Goal: Information Seeking & Learning: Check status

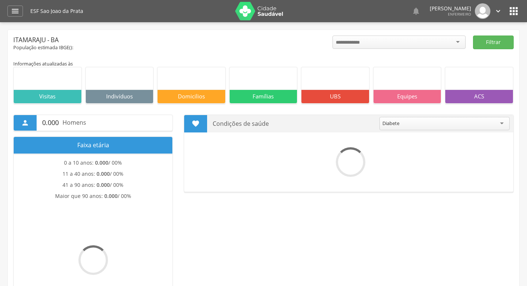
click at [13, 13] on icon "" at bounding box center [15, 11] width 9 height 9
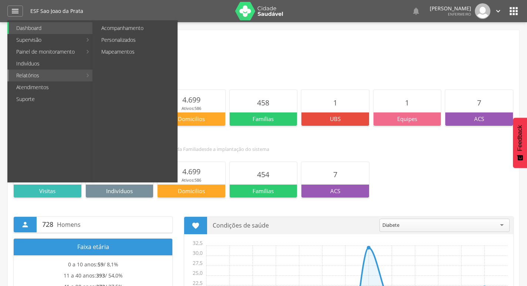
click at [58, 72] on link "Relatórios" at bounding box center [45, 76] width 73 height 12
click at [59, 75] on link "Relatórios" at bounding box center [45, 76] width 73 height 12
click at [134, 31] on link "Acompanhamento" at bounding box center [135, 28] width 83 height 12
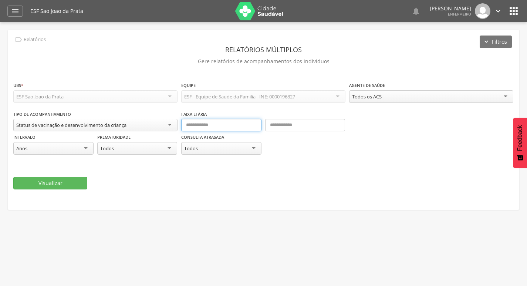
click at [206, 130] on input "text" at bounding box center [221, 125] width 80 height 13
type input "*"
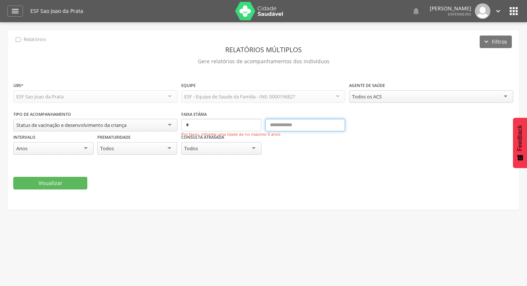
click at [303, 123] on input "text" at bounding box center [305, 125] width 80 height 13
type input "**"
click at [84, 148] on div "Anos" at bounding box center [53, 148] width 80 height 13
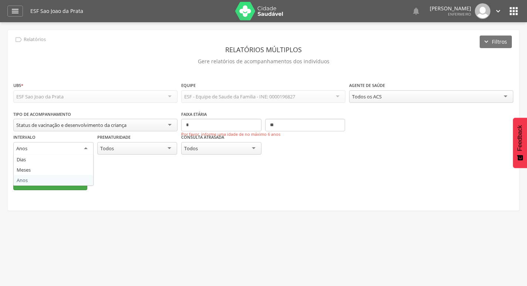
click at [71, 180] on fieldset "**********" at bounding box center [263, 135] width 500 height 109
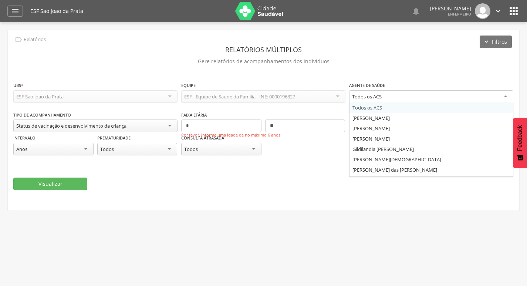
click at [421, 99] on div "Todos os ACS" at bounding box center [431, 96] width 164 height 13
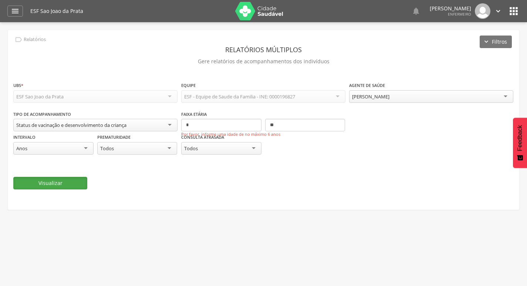
click at [62, 183] on button "Visualizar" at bounding box center [50, 183] width 74 height 13
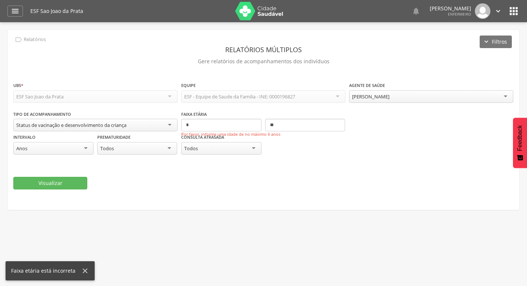
click at [196, 175] on fieldset "**********" at bounding box center [263, 135] width 500 height 108
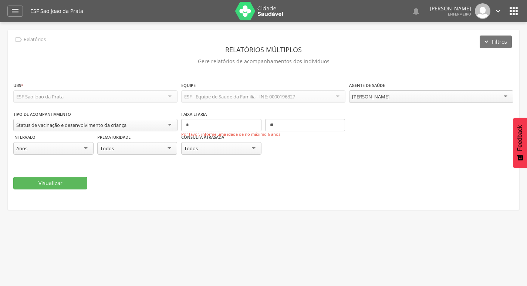
click at [164, 126] on div "Status de vacinação e desenvolvimento da criança" at bounding box center [95, 125] width 164 height 13
click at [155, 159] on div "Intervalo **** Anos Dias Meses Anos Prematuridade ***** Todos Todos Sim Não" at bounding box center [95, 147] width 164 height 29
click at [165, 127] on div "Status de vacinação e desenvolvimento da criança" at bounding box center [95, 125] width 164 height 13
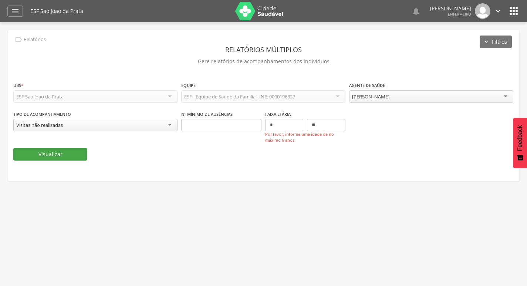
click at [73, 150] on button "Visualizar" at bounding box center [50, 154] width 74 height 13
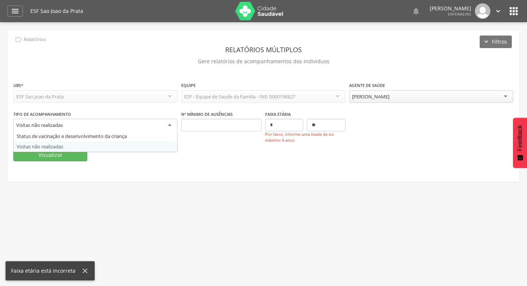
click at [167, 128] on div "Visitas não realizadas" at bounding box center [95, 125] width 164 height 13
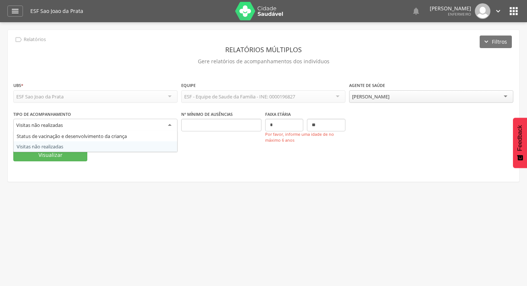
click at [293, 124] on span "Por favor, informe uma idade de no máximo 6 anos" at bounding box center [305, 122] width 80 height 6
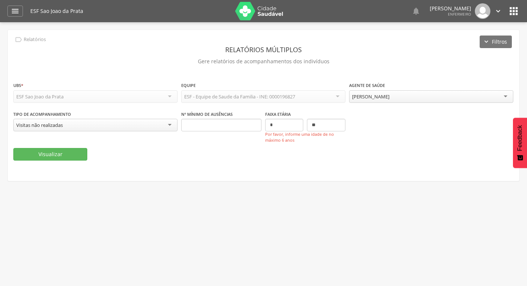
click at [274, 124] on span "Por favor, informe uma idade de no máximo 6 anos" at bounding box center [305, 122] width 80 height 6
click at [273, 130] on input "*" at bounding box center [284, 125] width 38 height 13
type input "**"
click at [68, 156] on button "Visualizar" at bounding box center [50, 154] width 74 height 13
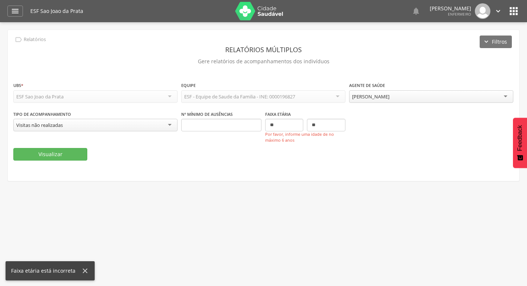
click at [93, 129] on div "Visitas não realizadas" at bounding box center [95, 125] width 164 height 13
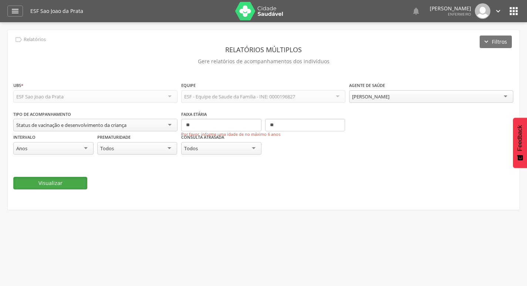
click at [71, 181] on button "Visualizar" at bounding box center [50, 183] width 74 height 13
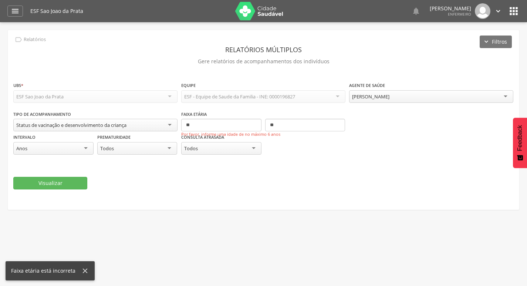
click at [136, 150] on div "Todos" at bounding box center [137, 148] width 80 height 13
click at [81, 146] on div "Anos" at bounding box center [53, 148] width 80 height 13
click at [125, 148] on div "Todos" at bounding box center [137, 148] width 80 height 13
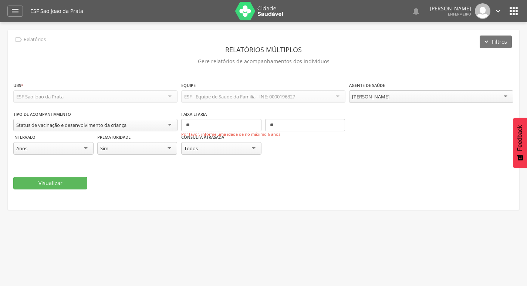
click at [190, 151] on div "Todos" at bounding box center [191, 148] width 14 height 7
click at [67, 181] on button "Visualizar" at bounding box center [50, 183] width 74 height 13
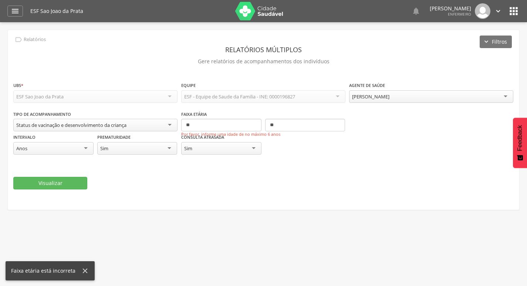
click at [125, 93] on div "ESF Sao Joao da Prata" at bounding box center [95, 96] width 164 height 13
click at [176, 93] on div "ESF Sao Joao da Prata" at bounding box center [95, 96] width 164 height 13
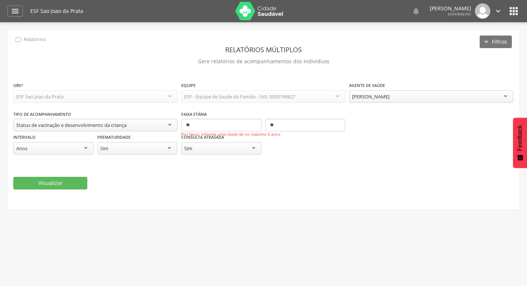
drag, startPoint x: 260, startPoint y: 97, endPoint x: 268, endPoint y: 96, distance: 8.2
click at [263, 97] on div "ESF - Equipe de Saude da Familia - INE: 0000196827" at bounding box center [239, 96] width 111 height 7
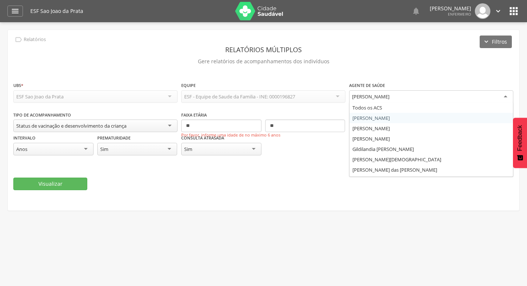
click at [372, 100] on div "[PERSON_NAME]" at bounding box center [370, 96] width 37 height 7
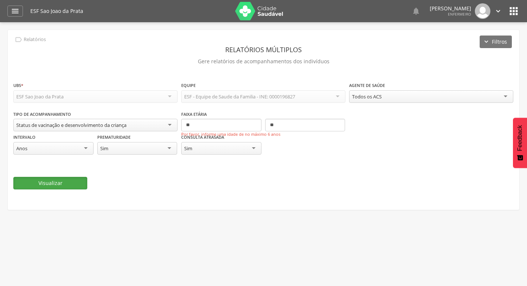
click at [57, 183] on button "Visualizar" at bounding box center [50, 183] width 74 height 13
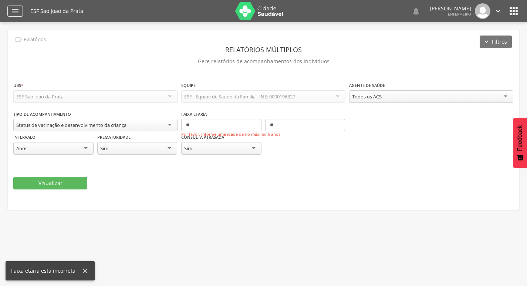
click at [14, 10] on icon "" at bounding box center [15, 11] width 9 height 9
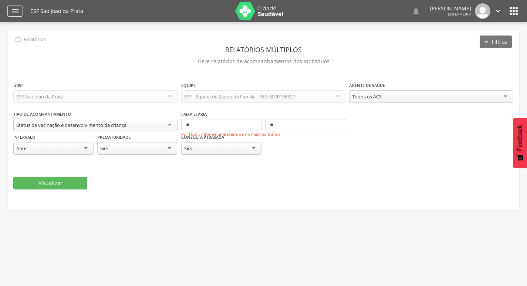
click at [16, 9] on icon "" at bounding box center [15, 11] width 9 height 9
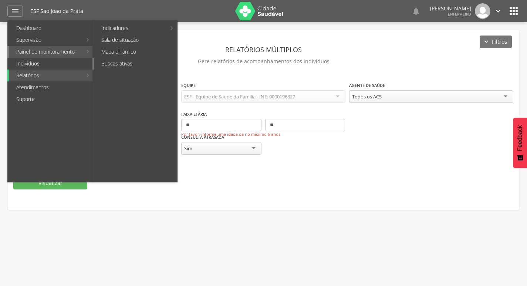
click at [132, 63] on link "Buscas ativas" at bounding box center [135, 64] width 83 height 12
type input "**********"
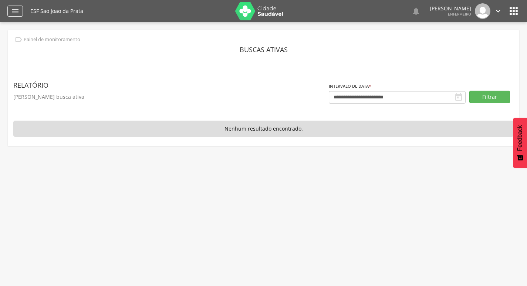
click at [14, 9] on icon "" at bounding box center [15, 11] width 9 height 9
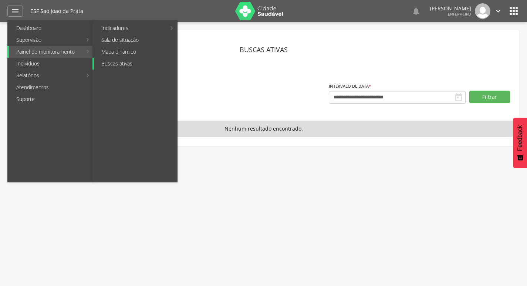
click at [133, 62] on link "Buscas ativas" at bounding box center [135, 64] width 83 height 12
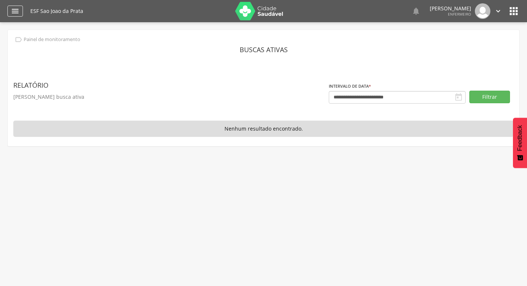
click at [18, 12] on icon "" at bounding box center [15, 11] width 9 height 9
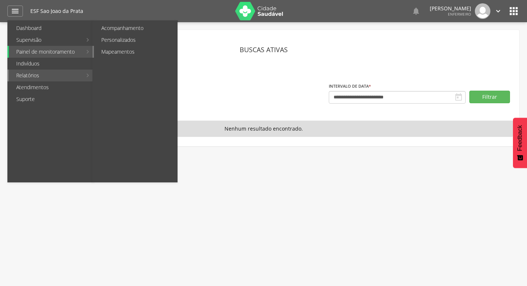
click at [117, 55] on link "Mapeamentos" at bounding box center [135, 52] width 83 height 12
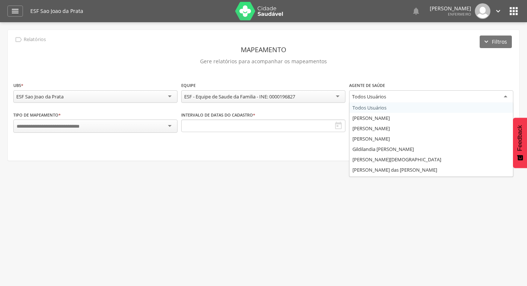
click at [372, 100] on div "Todos Usuários" at bounding box center [369, 96] width 34 height 7
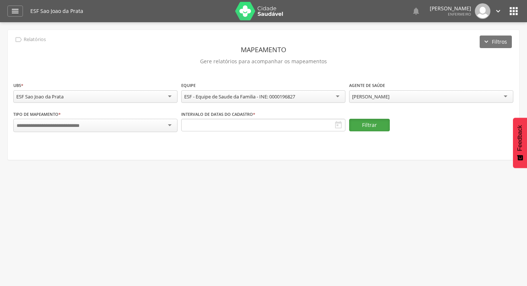
click at [373, 128] on button "Filtrar" at bounding box center [369, 125] width 41 height 13
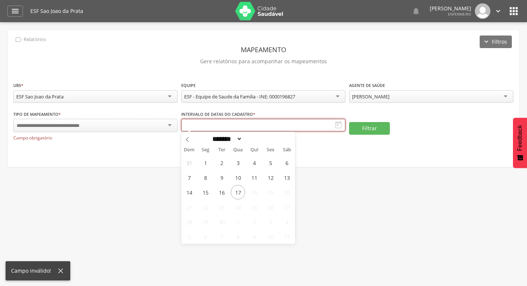
click at [303, 123] on input "text" at bounding box center [263, 125] width 164 height 13
click at [212, 159] on span "1" at bounding box center [205, 162] width 14 height 14
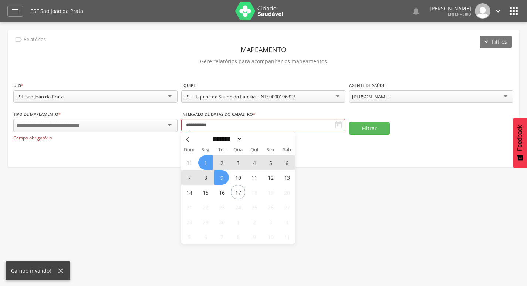
click at [227, 182] on div "31 1 2 3 4 5 6 7 8 9 10 11 12 13 14 15 16 17 18 19 20 21 22 23 24 25 26 27 28 2…" at bounding box center [238, 199] width 114 height 89
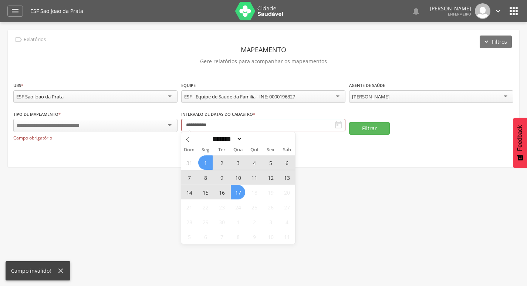
click at [238, 196] on span "17" at bounding box center [238, 192] width 14 height 14
type input "**********"
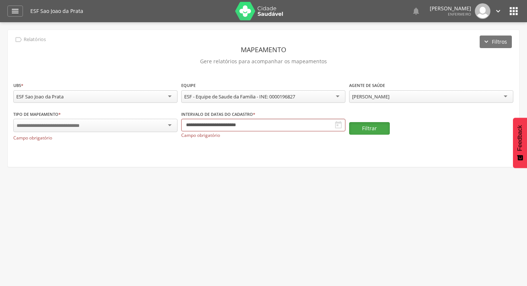
click at [357, 131] on button "Filtrar" at bounding box center [369, 128] width 41 height 13
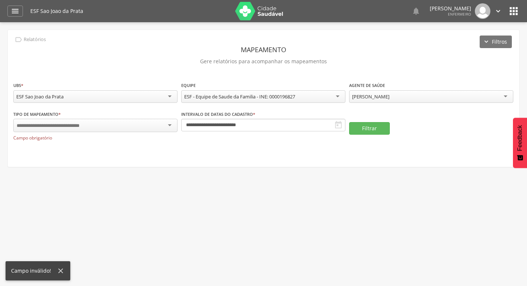
click at [105, 126] on div at bounding box center [95, 125] width 164 height 13
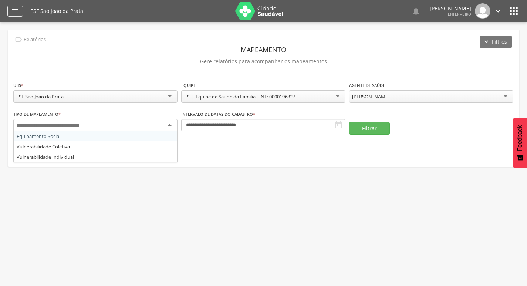
click at [18, 16] on div "" at bounding box center [15, 11] width 16 height 11
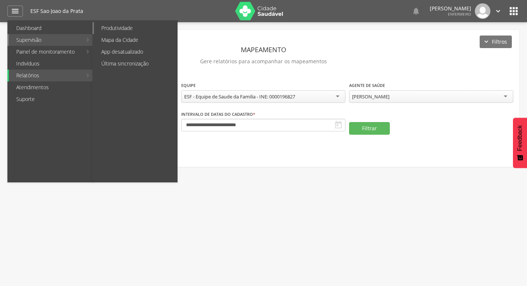
click at [108, 30] on link "Produtividade" at bounding box center [135, 28] width 83 height 12
type input "**********"
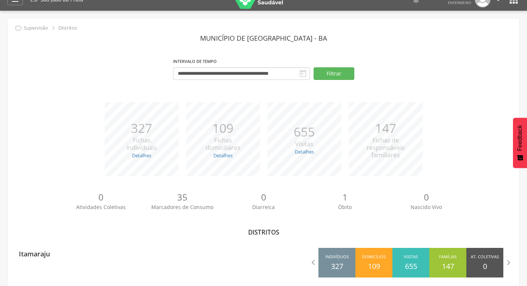
scroll to position [22, 0]
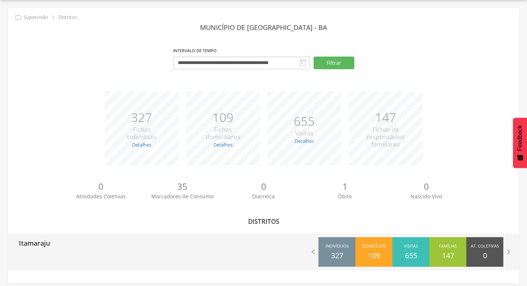
click at [335, 252] on p "327" at bounding box center [337, 255] width 12 height 11
click at [374, 251] on p "109" at bounding box center [374, 255] width 12 height 11
click at [421, 253] on div "Visitas 655" at bounding box center [410, 252] width 37 height 30
click at [462, 251] on div "Famílias 147" at bounding box center [447, 252] width 37 height 30
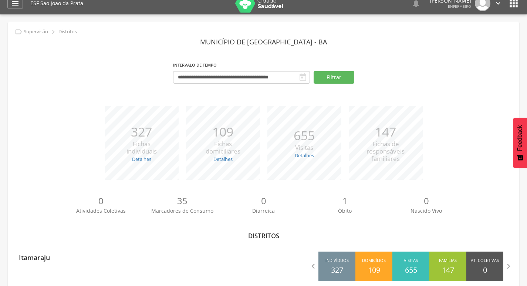
scroll to position [0, 0]
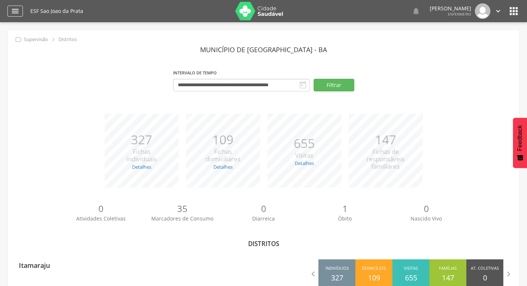
click at [16, 11] on icon "" at bounding box center [15, 11] width 9 height 9
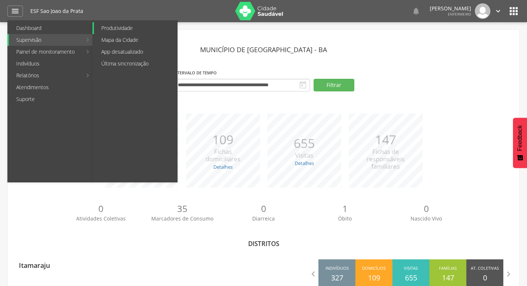
click at [134, 33] on link "Produtividade" at bounding box center [135, 28] width 83 height 12
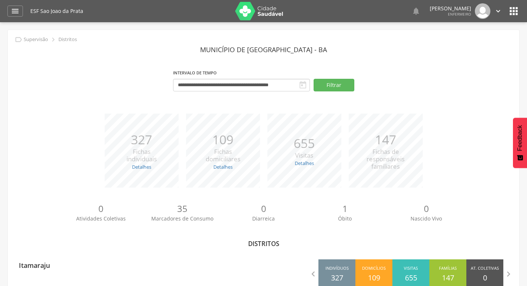
click at [22, 17] on div " Dashboard Supervisão Produtividade Mapa da Cidade App desatualizado Última si…" at bounding box center [263, 11] width 512 height 22
click at [21, 15] on div "" at bounding box center [15, 11] width 16 height 11
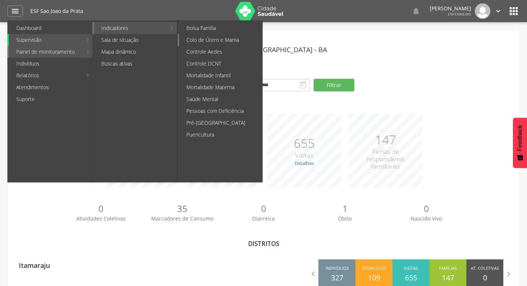
click at [197, 38] on link "Colo de Útero e Mama" at bounding box center [220, 40] width 83 height 12
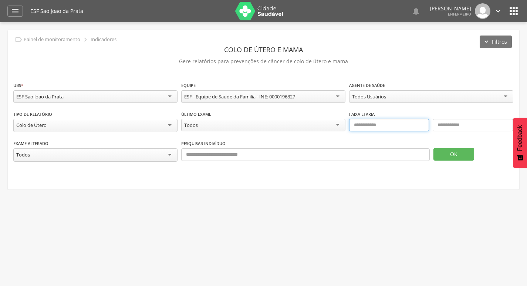
click at [360, 124] on input "text" at bounding box center [389, 125] width 80 height 13
type input "**"
click at [457, 127] on input "text" at bounding box center [473, 125] width 80 height 13
type input "**"
click at [385, 97] on div "Todos Usuários" at bounding box center [369, 96] width 34 height 7
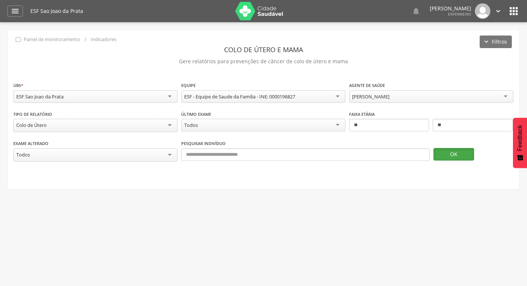
click at [456, 149] on button "OK" at bounding box center [454, 154] width 41 height 13
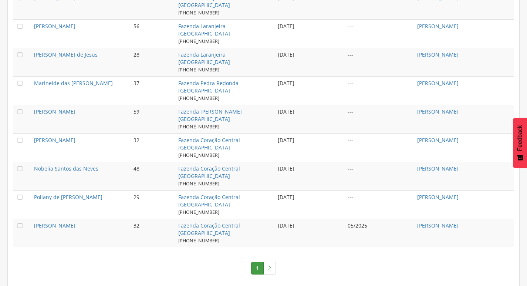
scroll to position [757, 0]
click at [271, 271] on link "2" at bounding box center [269, 268] width 13 height 13
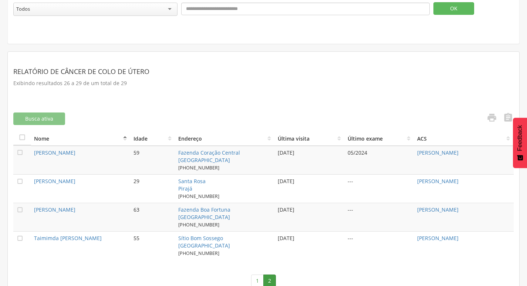
scroll to position [159, 0]
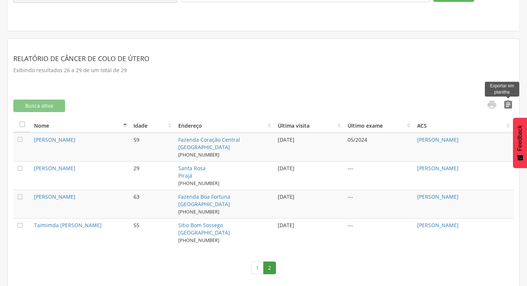
click at [506, 106] on icon "" at bounding box center [508, 105] width 10 height 10
